Goal: Find specific page/section: Find specific page/section

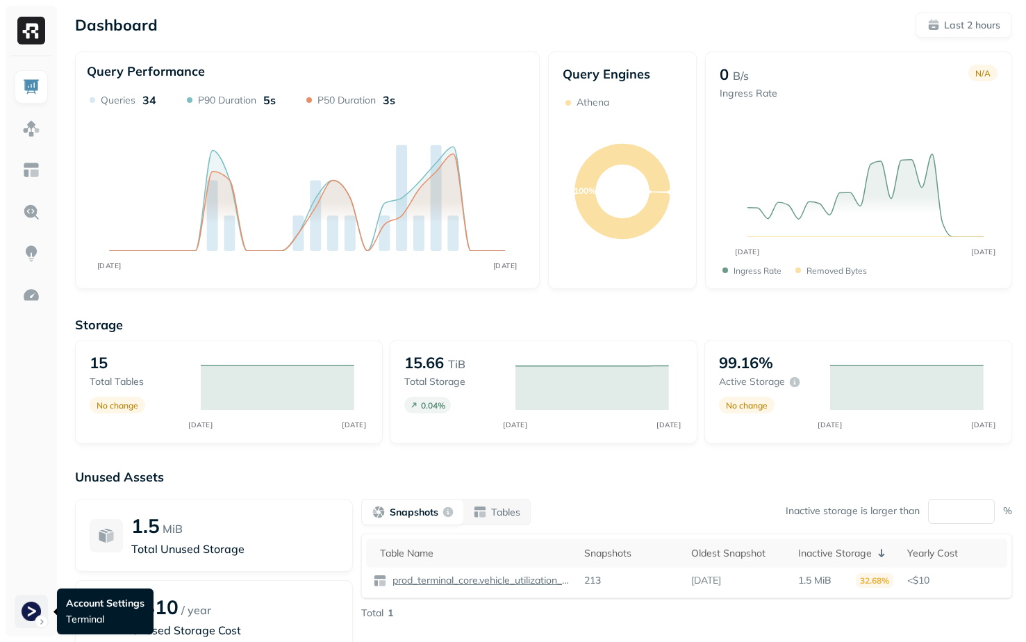
click at [33, 611] on html "Dashboard Last 2 hours Query Performance AUG [DATE] Queries 34 P90 Duration 5s …" at bounding box center [513, 386] width 1026 height 773
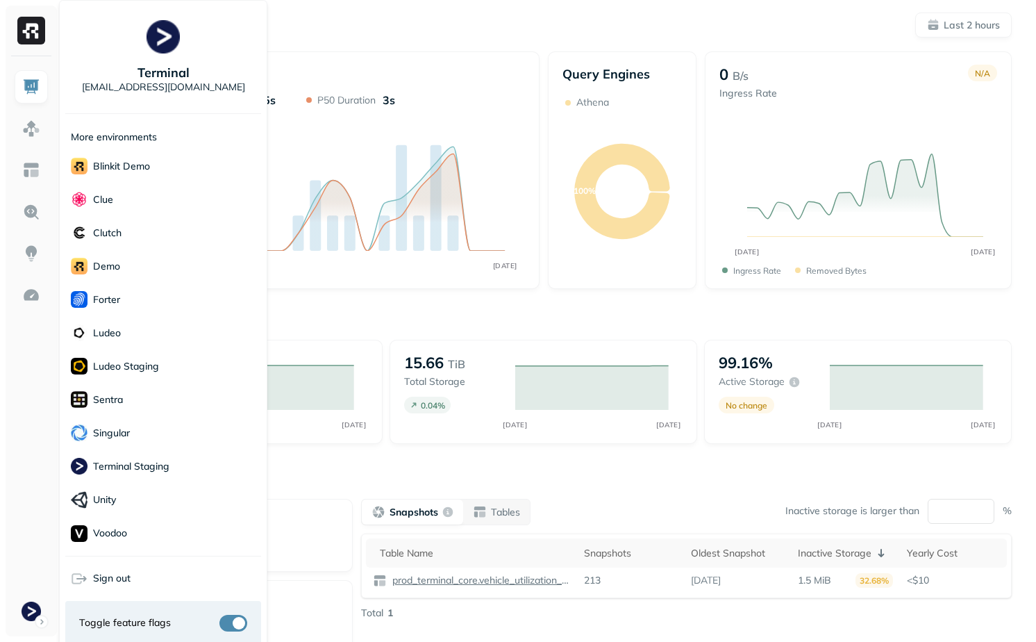
click at [379, 458] on html "Dashboard Last 2 hours Query Performance AUG 27 AUG 27 Queries 34 P90 Duration …" at bounding box center [518, 386] width 1036 height 773
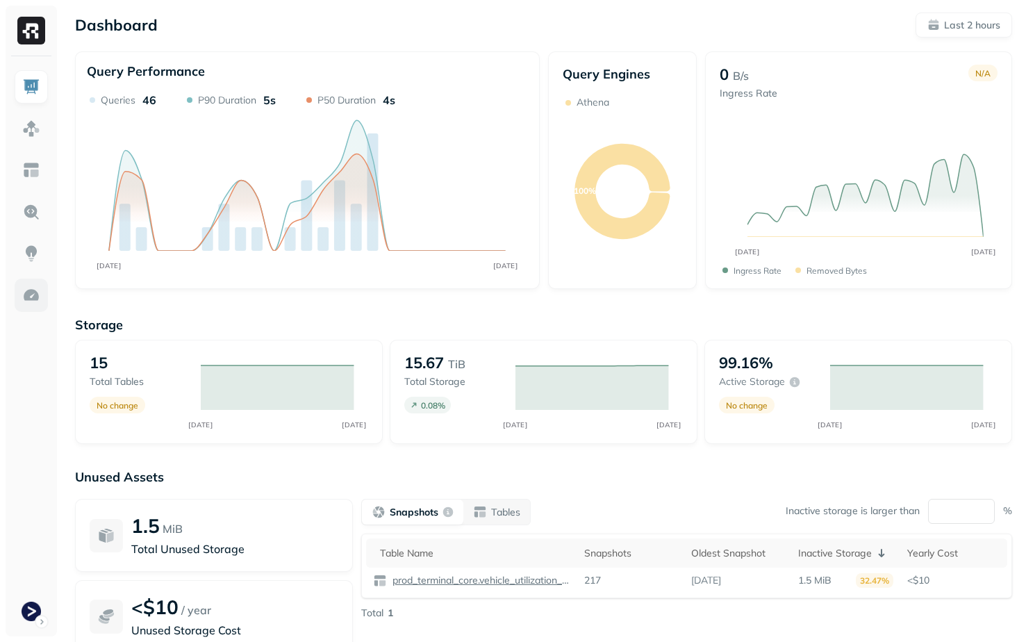
click at [43, 297] on link at bounding box center [31, 294] width 33 height 33
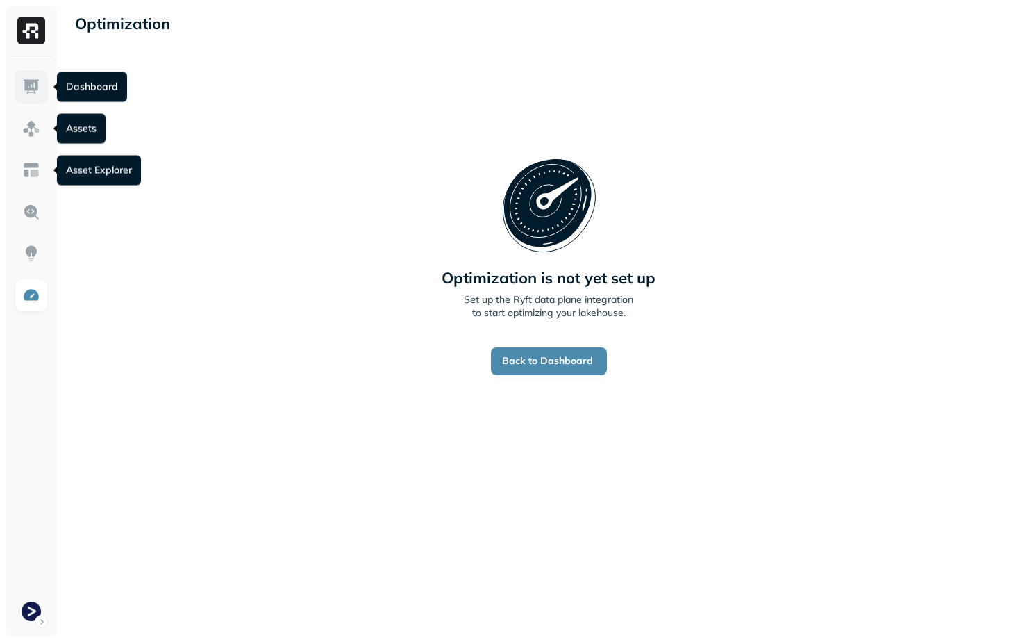
click at [18, 89] on link at bounding box center [31, 86] width 33 height 33
